Goal: Find specific page/section: Find specific page/section

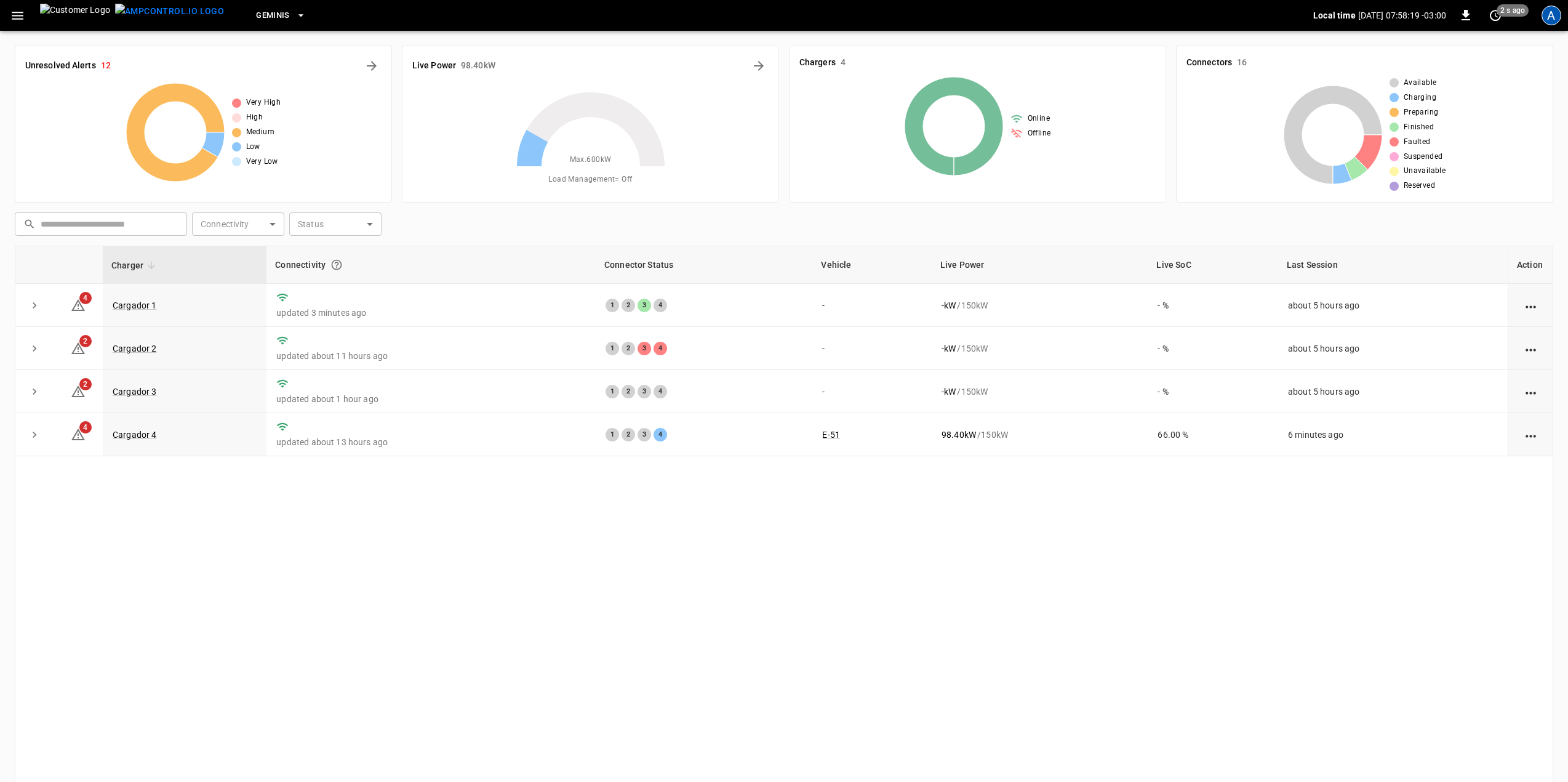
click at [1547, 16] on div "A" at bounding box center [1552, 16] width 20 height 20
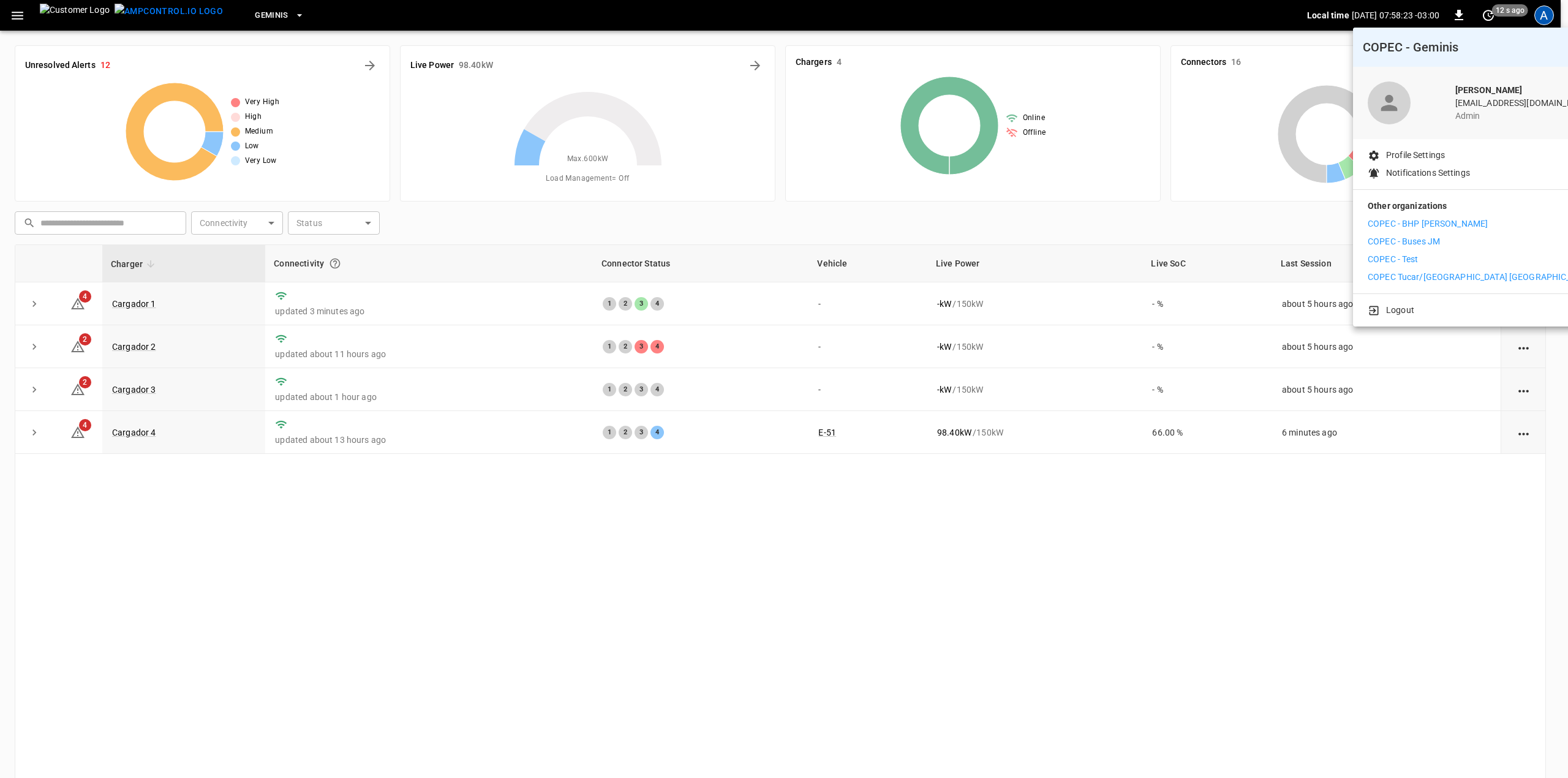
click at [1447, 244] on li "COPEC - Buses JM" at bounding box center [1481, 242] width 226 height 13
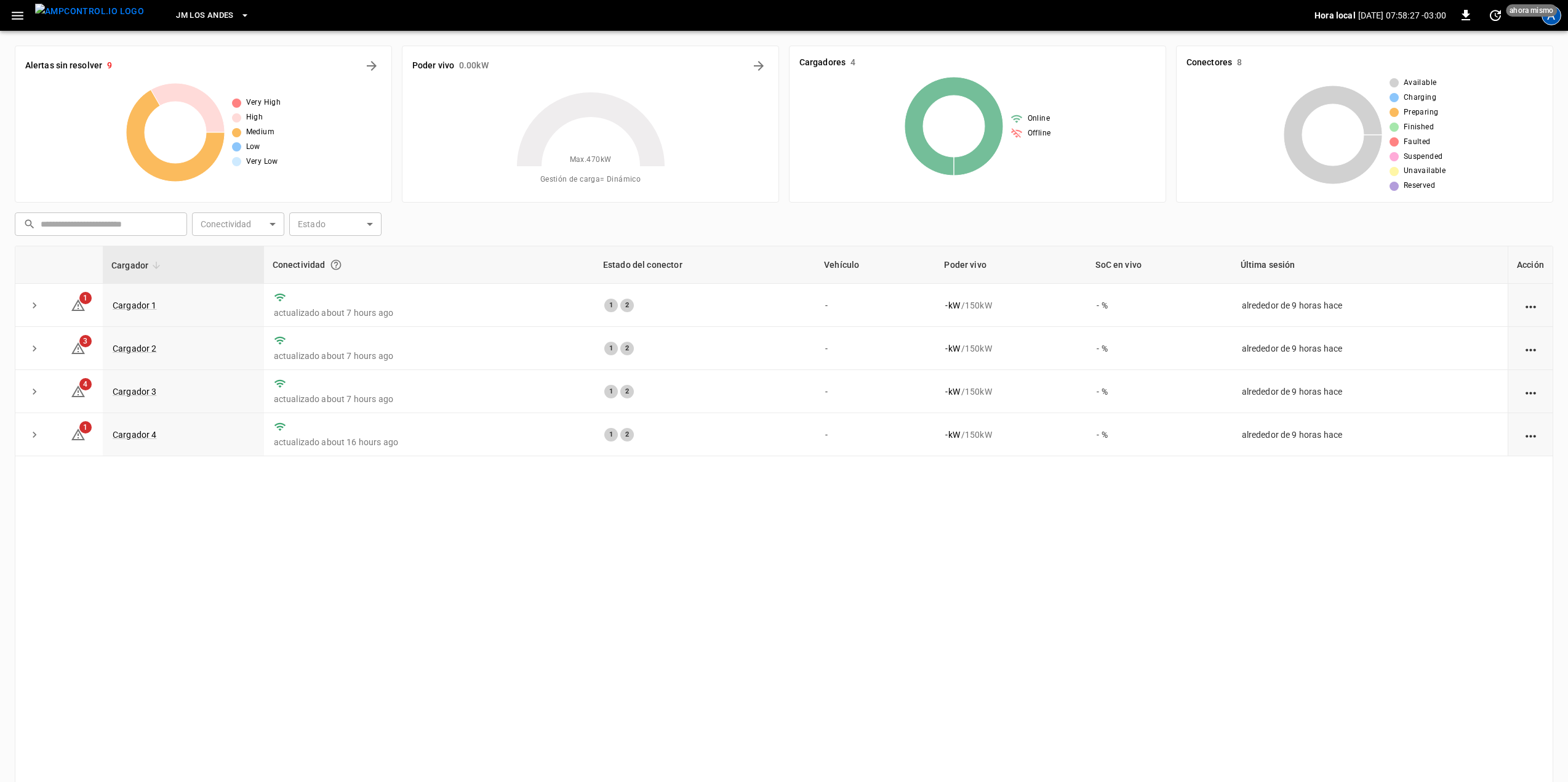
click at [1557, 17] on div "A" at bounding box center [1552, 16] width 20 height 20
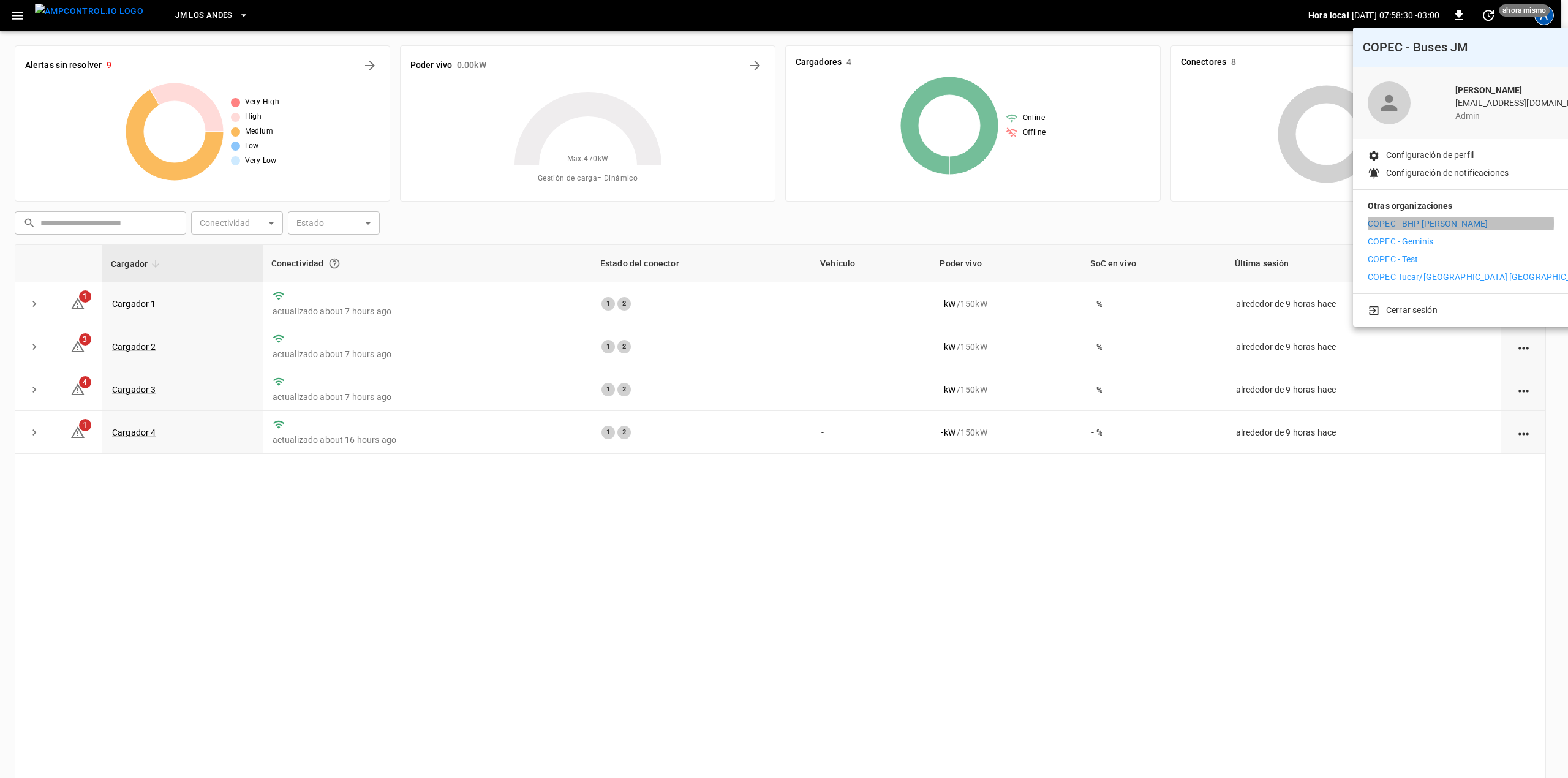
click at [1460, 223] on li "COPEC - BHP [PERSON_NAME]" at bounding box center [1481, 224] width 226 height 13
